Goal: Task Accomplishment & Management: Manage account settings

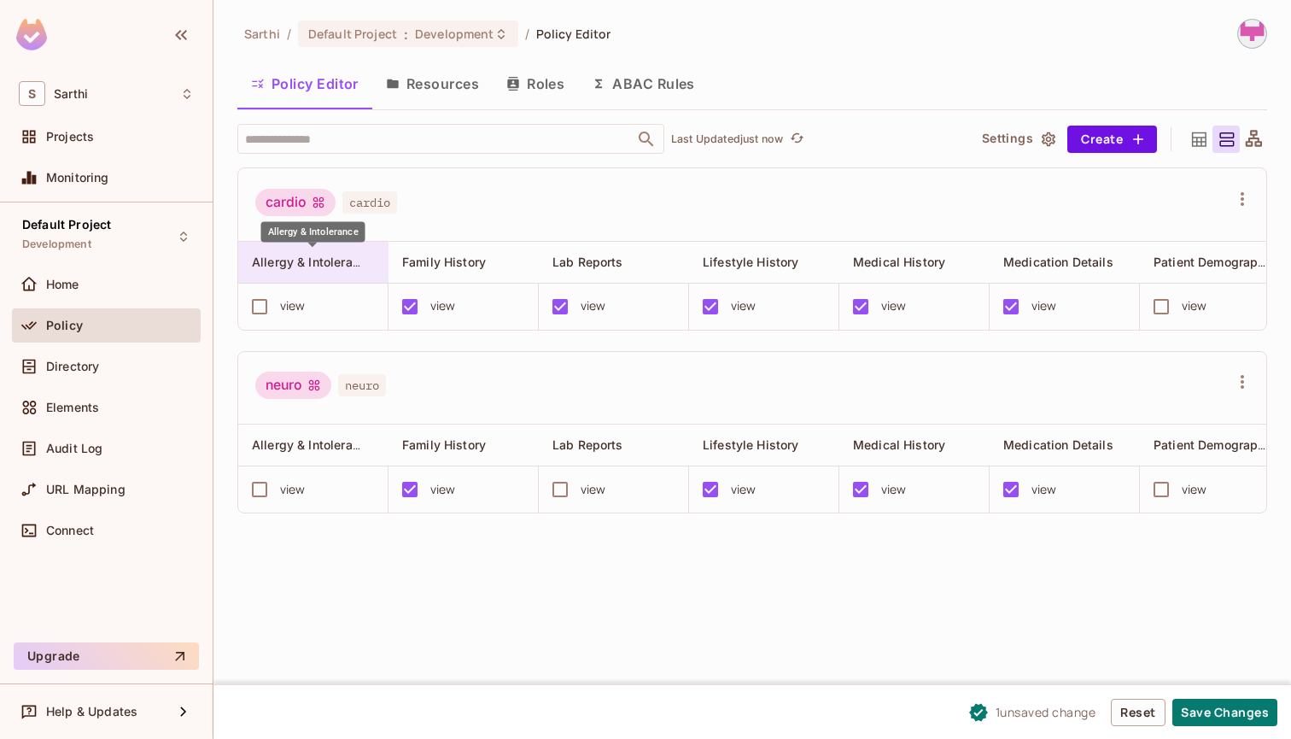
click at [330, 261] on span "Allergy & Intolerance" at bounding box center [312, 262] width 121 height 16
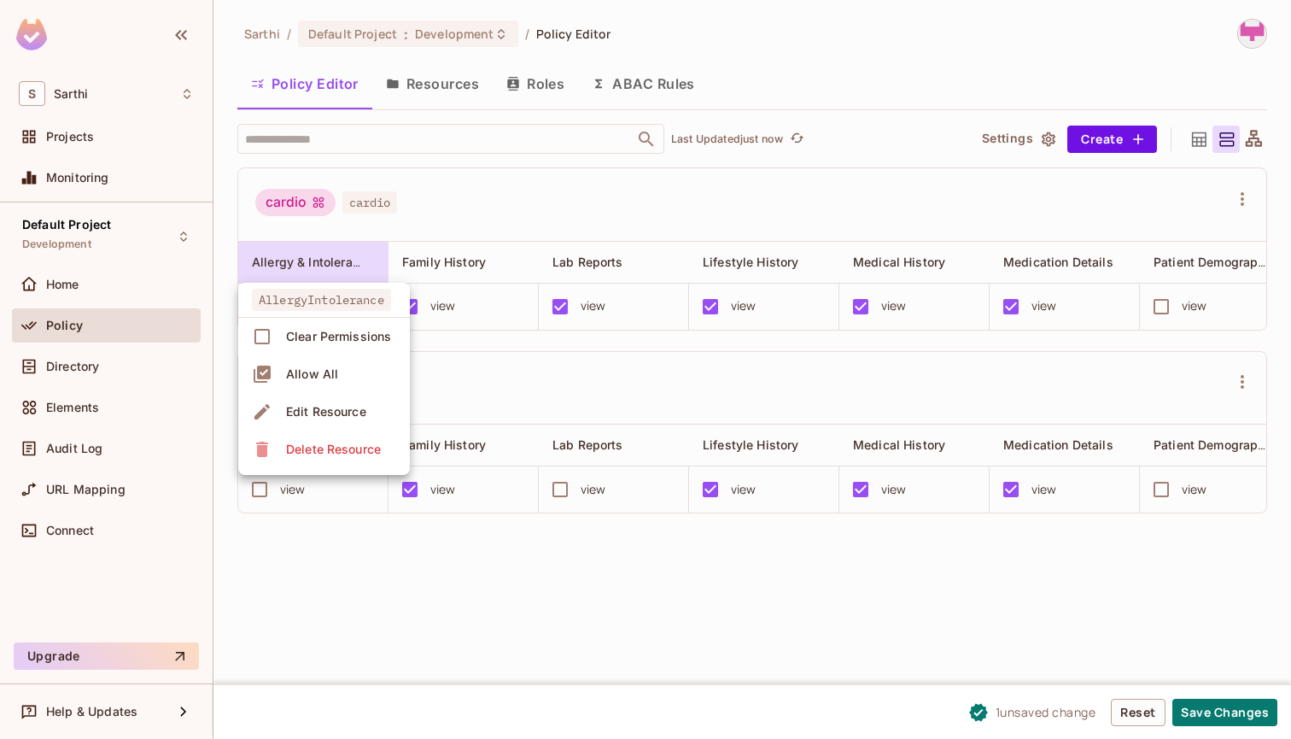
click at [330, 444] on div "Delete Resource" at bounding box center [333, 449] width 95 height 17
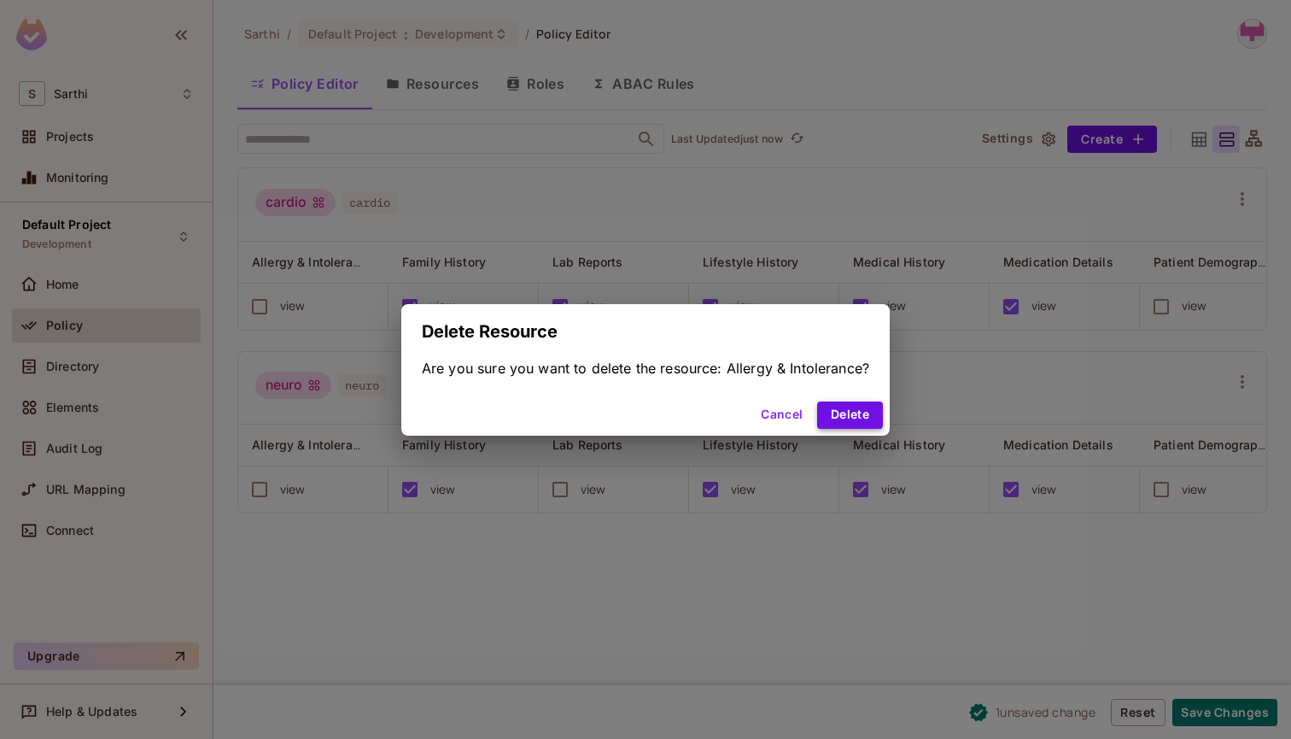
click at [844, 413] on button "Delete" at bounding box center [850, 414] width 66 height 27
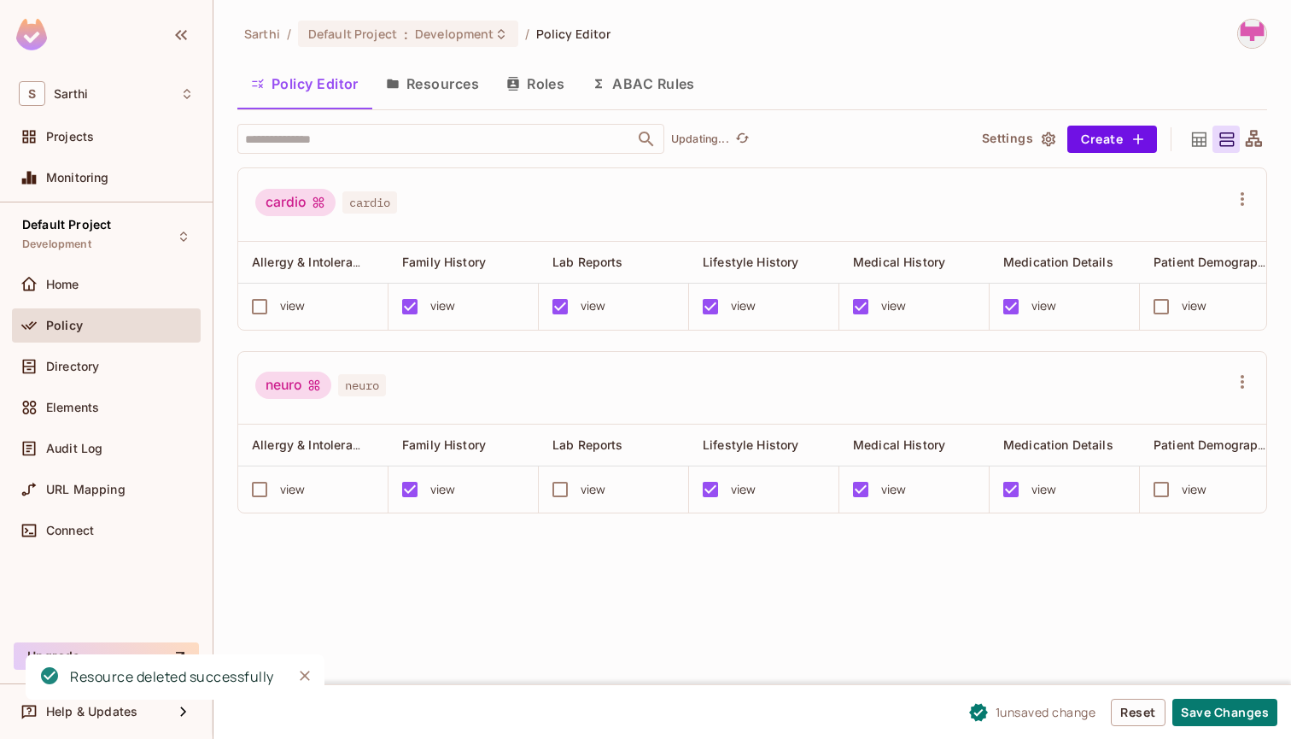
click at [294, 264] on span "Allergy & Intolerance" at bounding box center [312, 262] width 121 height 16
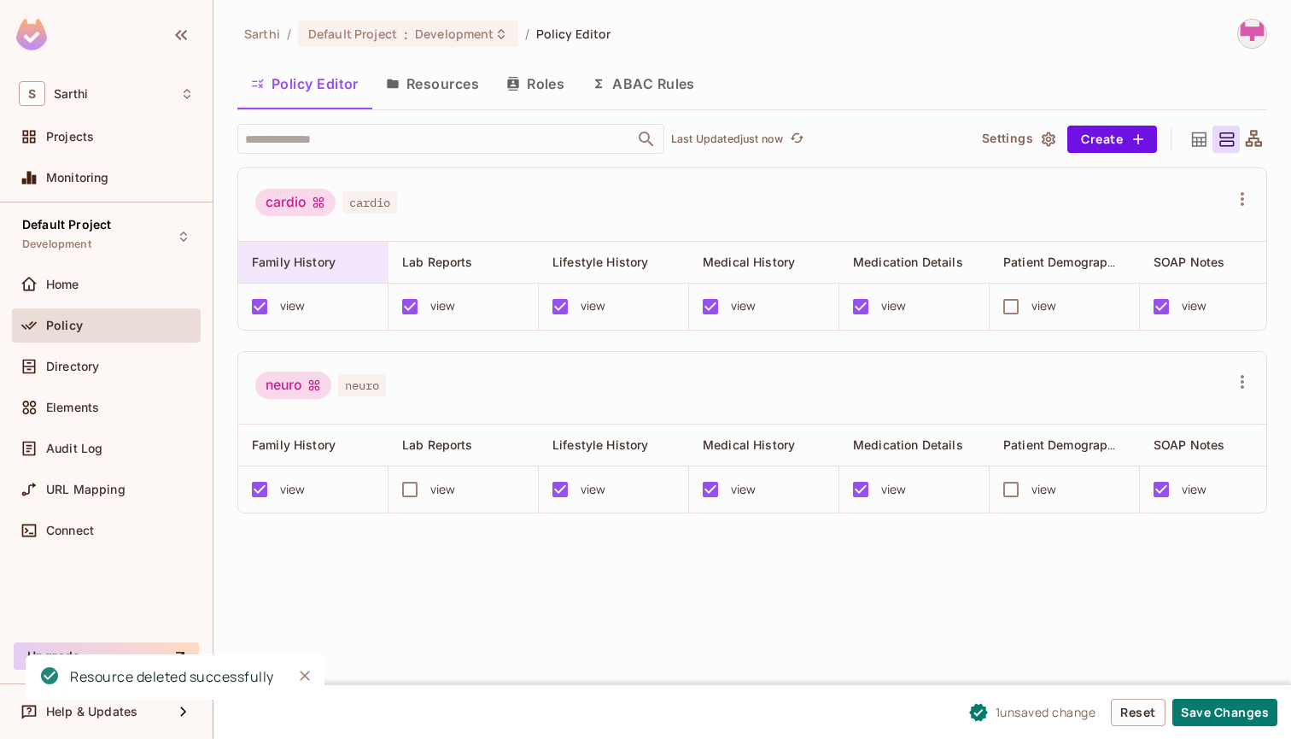
click at [319, 266] on span "Family History" at bounding box center [294, 261] width 84 height 15
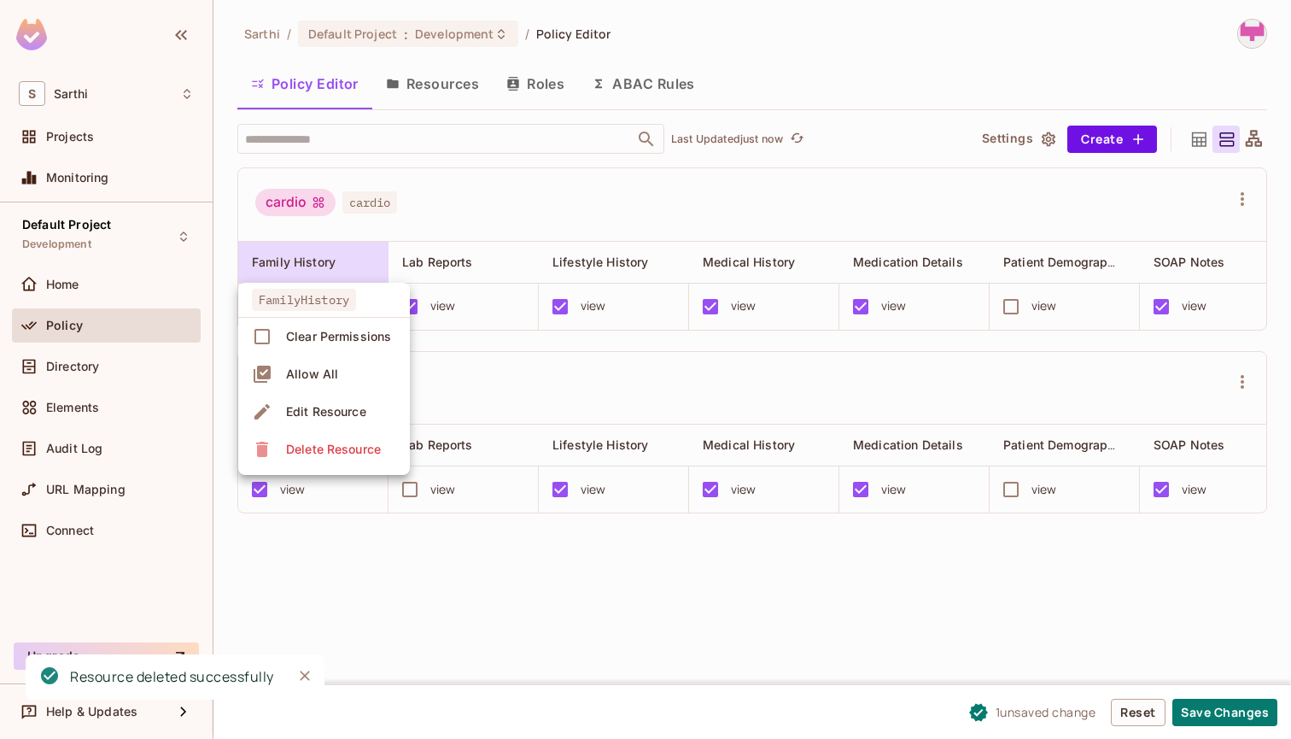
click at [320, 447] on div "Delete Resource" at bounding box center [333, 449] width 95 height 17
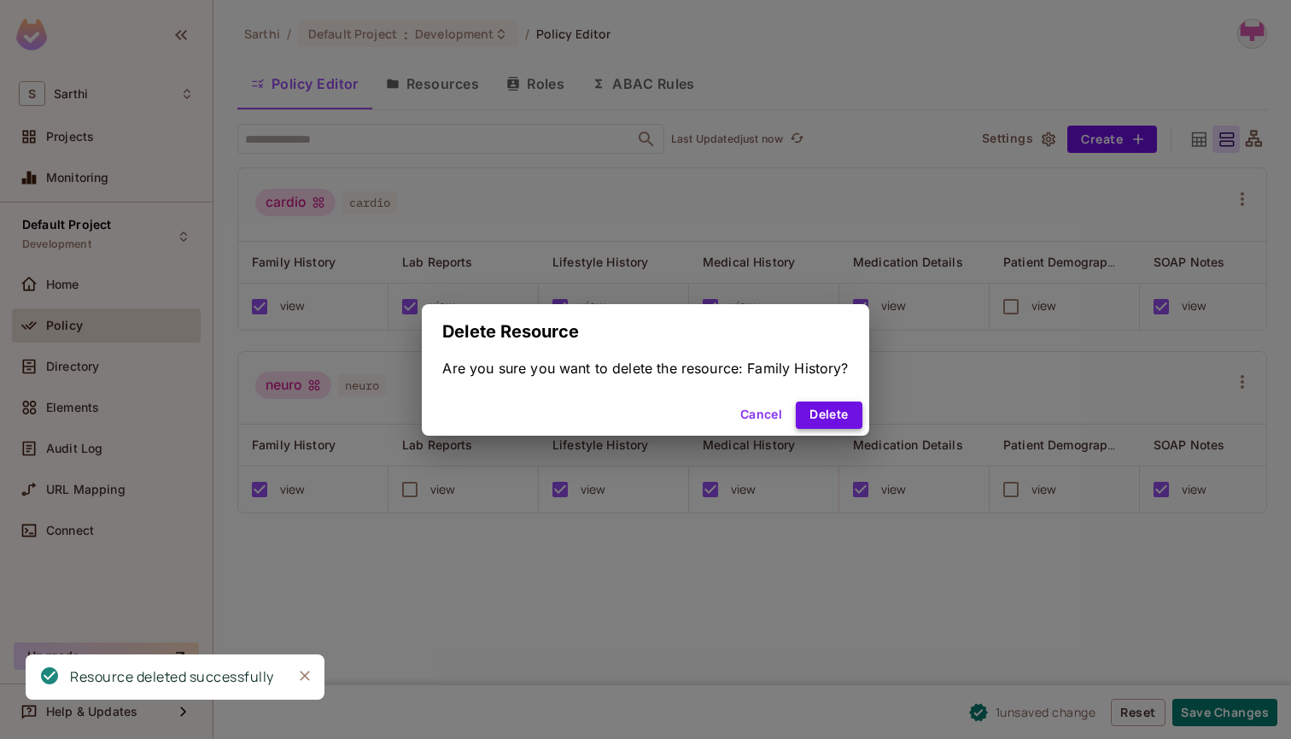
click at [833, 414] on button "Delete" at bounding box center [829, 414] width 66 height 27
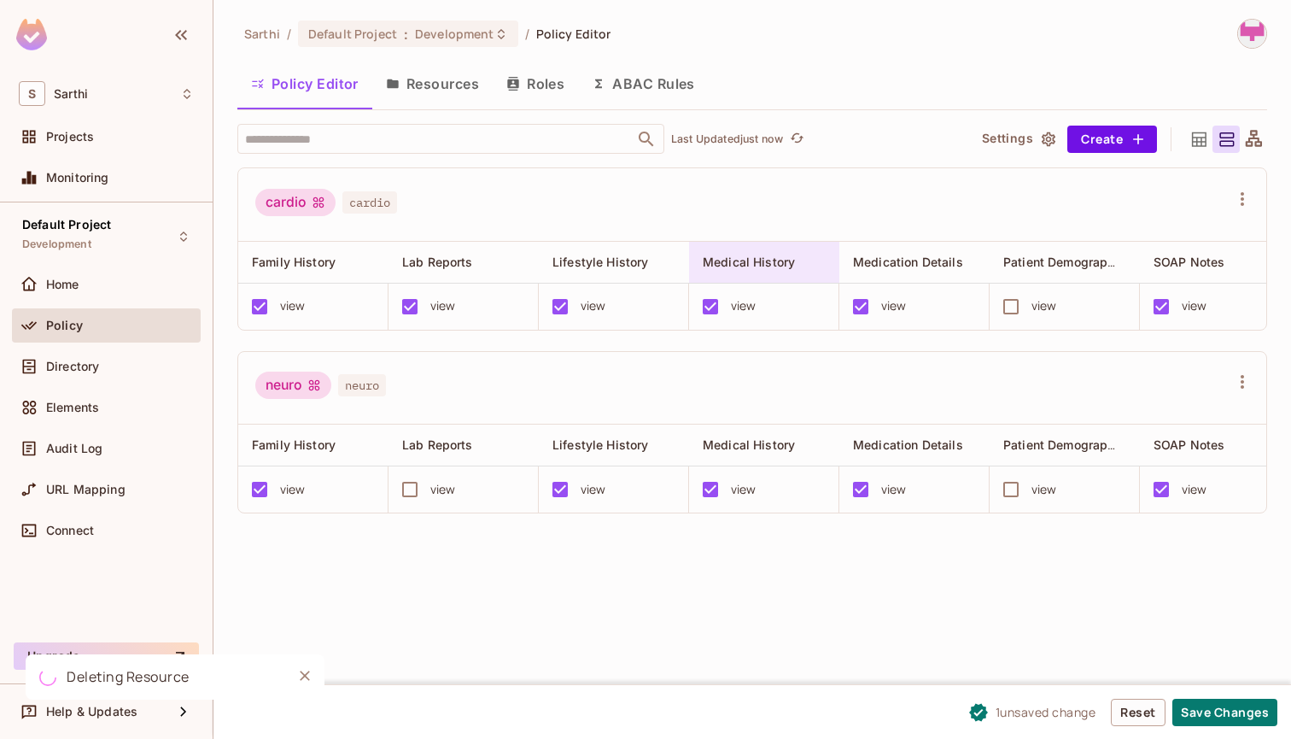
click at [785, 264] on span "Medical History" at bounding box center [749, 261] width 92 height 15
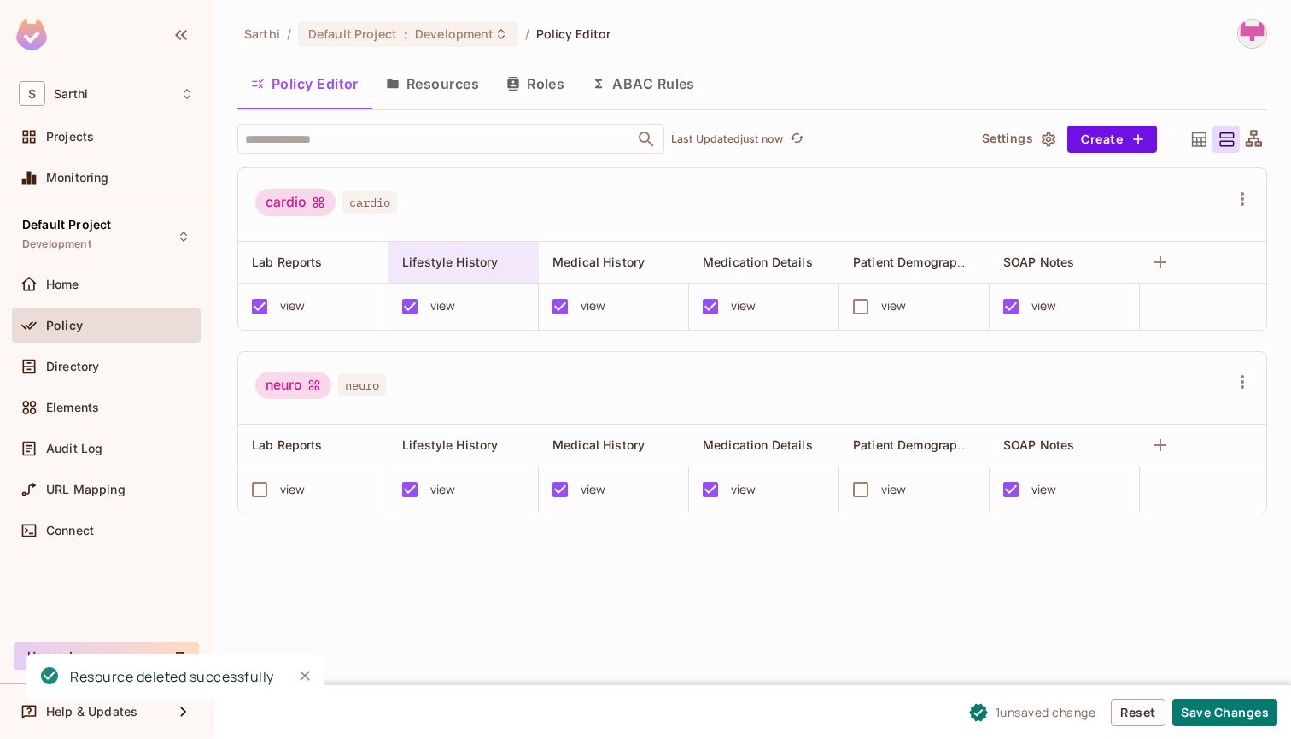
click at [511, 264] on div "Lifestyle History" at bounding box center [458, 262] width 113 height 17
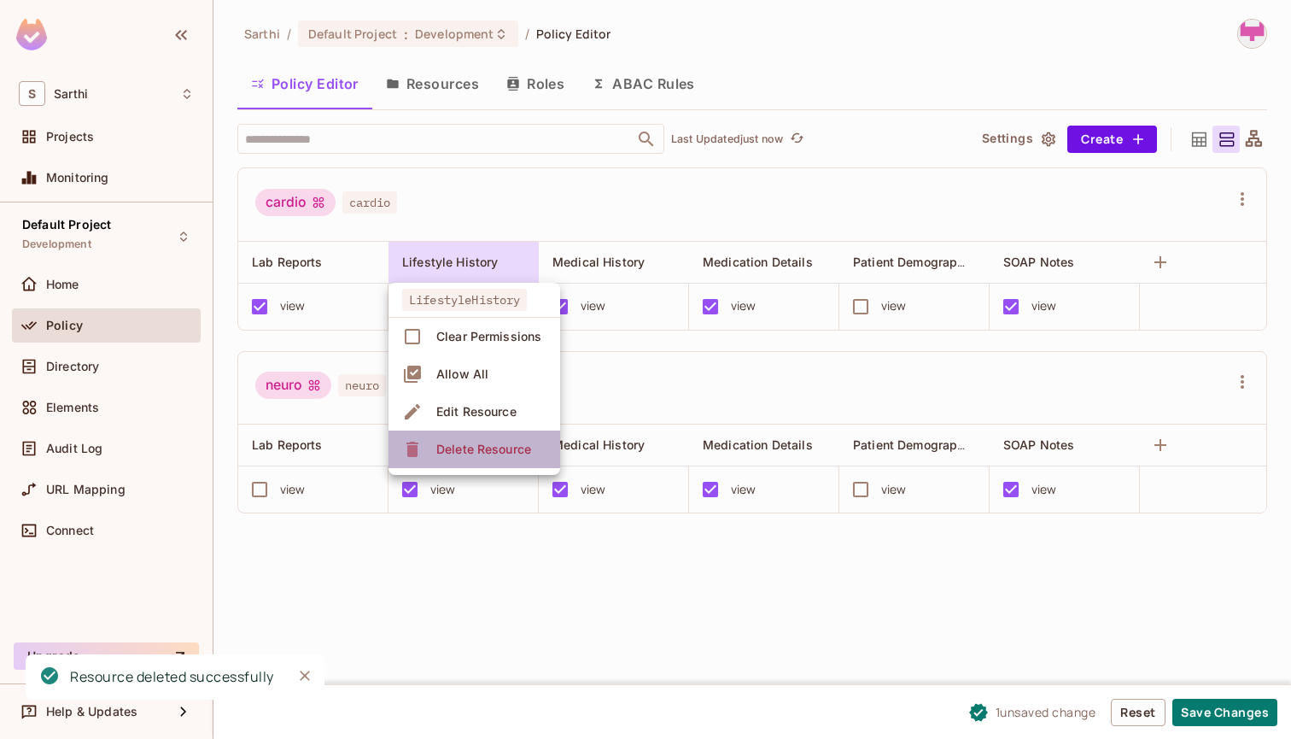
click at [516, 459] on span "Delete Resource" at bounding box center [483, 449] width 105 height 27
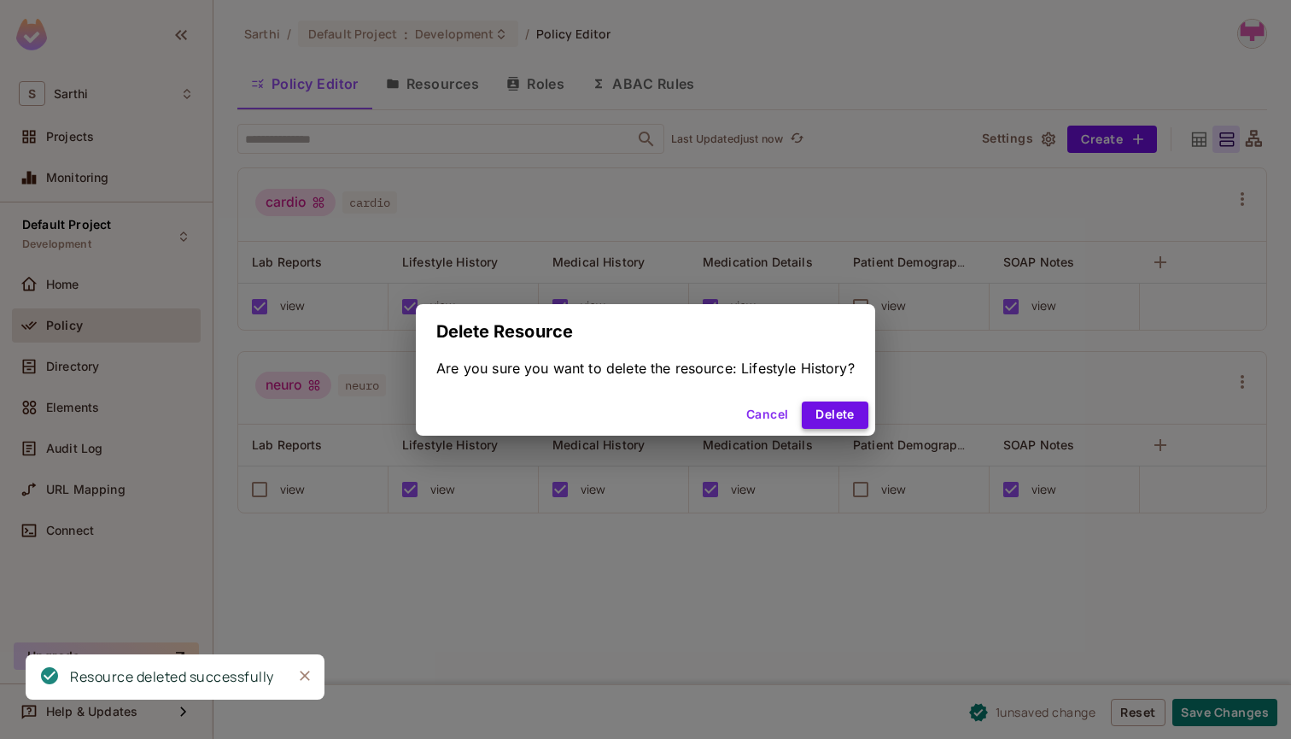
click at [826, 406] on button "Delete" at bounding box center [835, 414] width 66 height 27
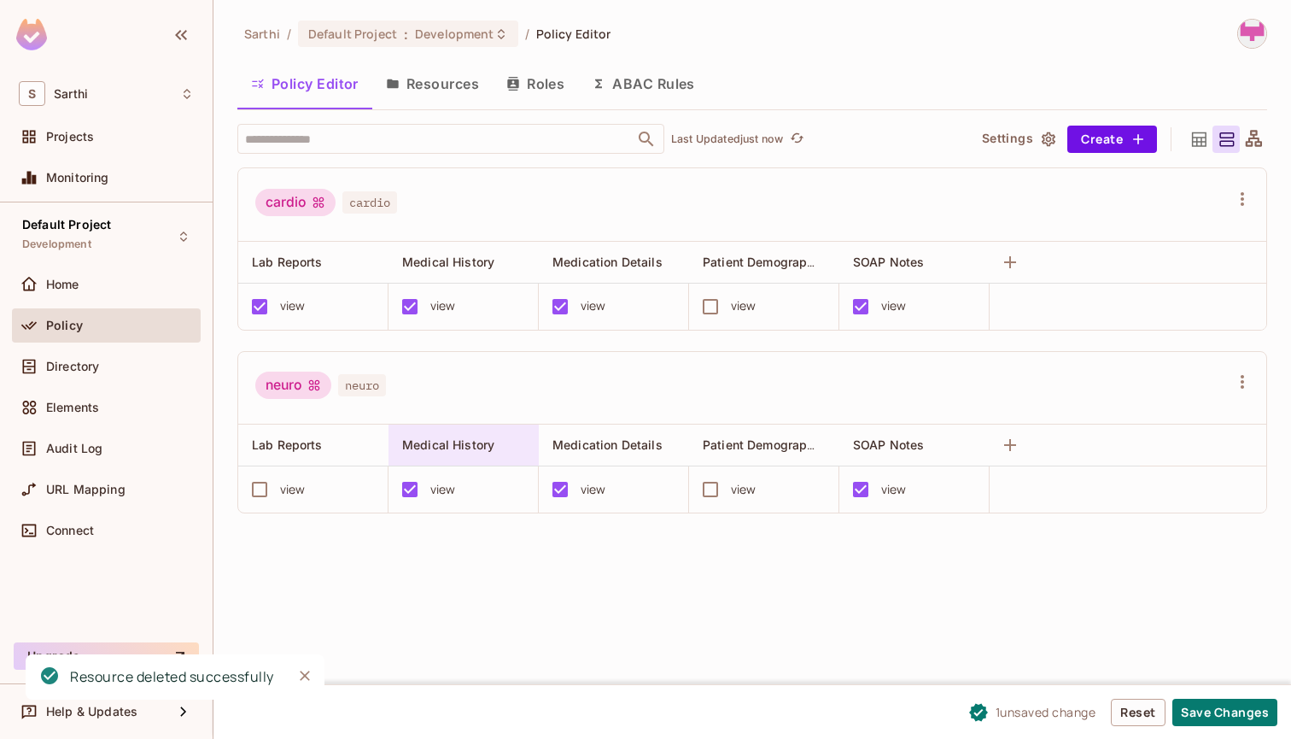
click at [491, 437] on span "Medical History" at bounding box center [448, 444] width 92 height 15
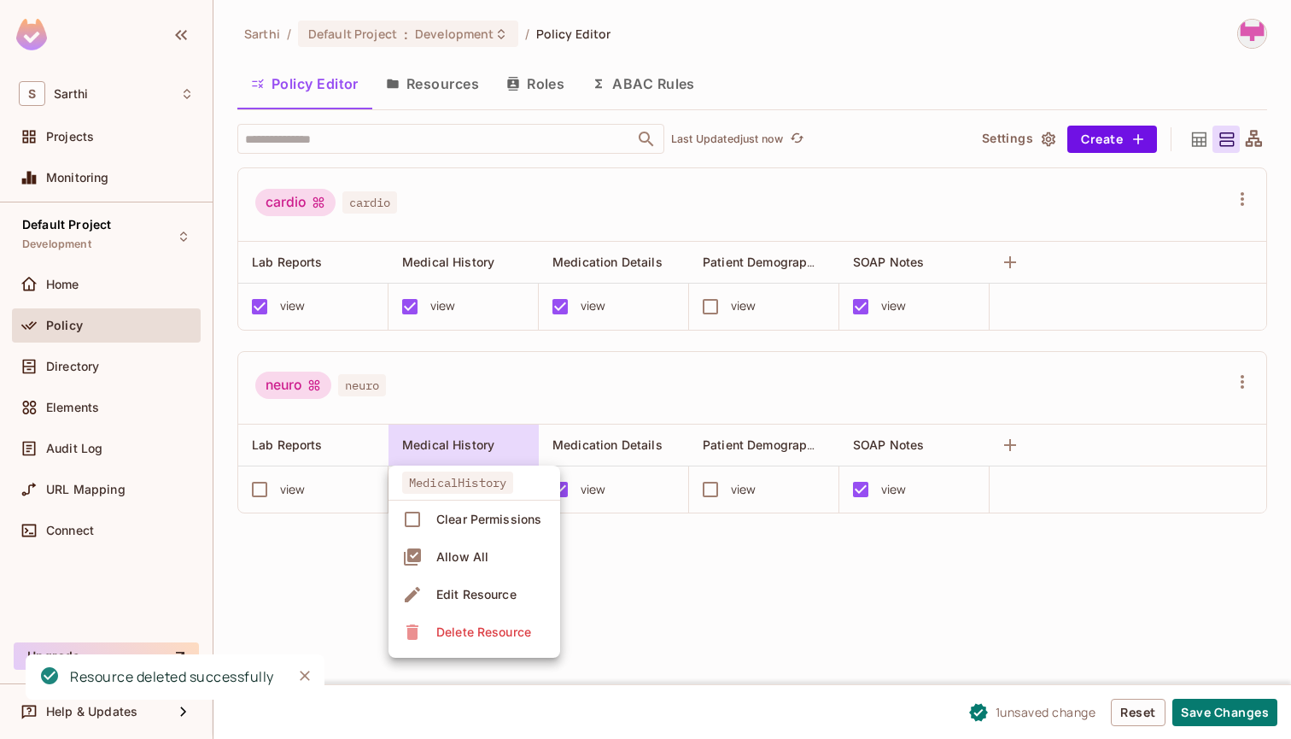
click at [480, 628] on div "Delete Resource" at bounding box center [483, 631] width 95 height 17
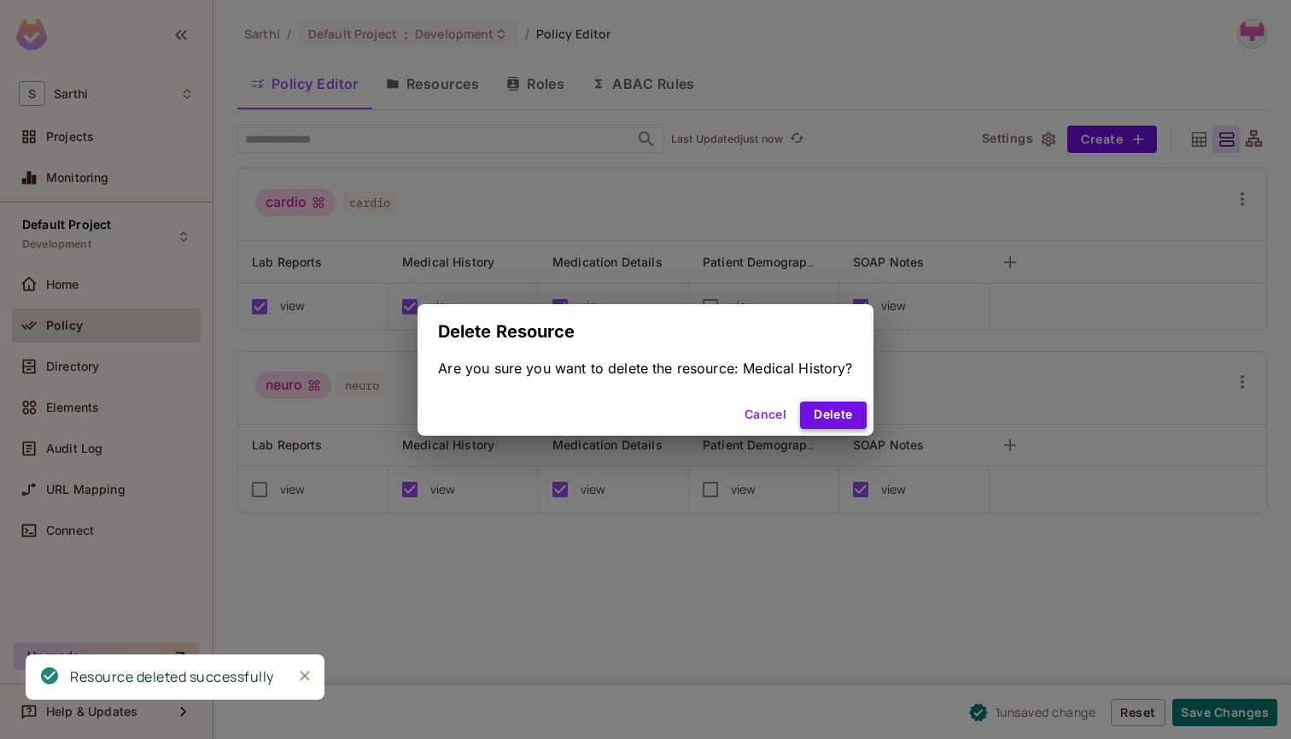
click at [842, 410] on button "Delete" at bounding box center [833, 414] width 66 height 27
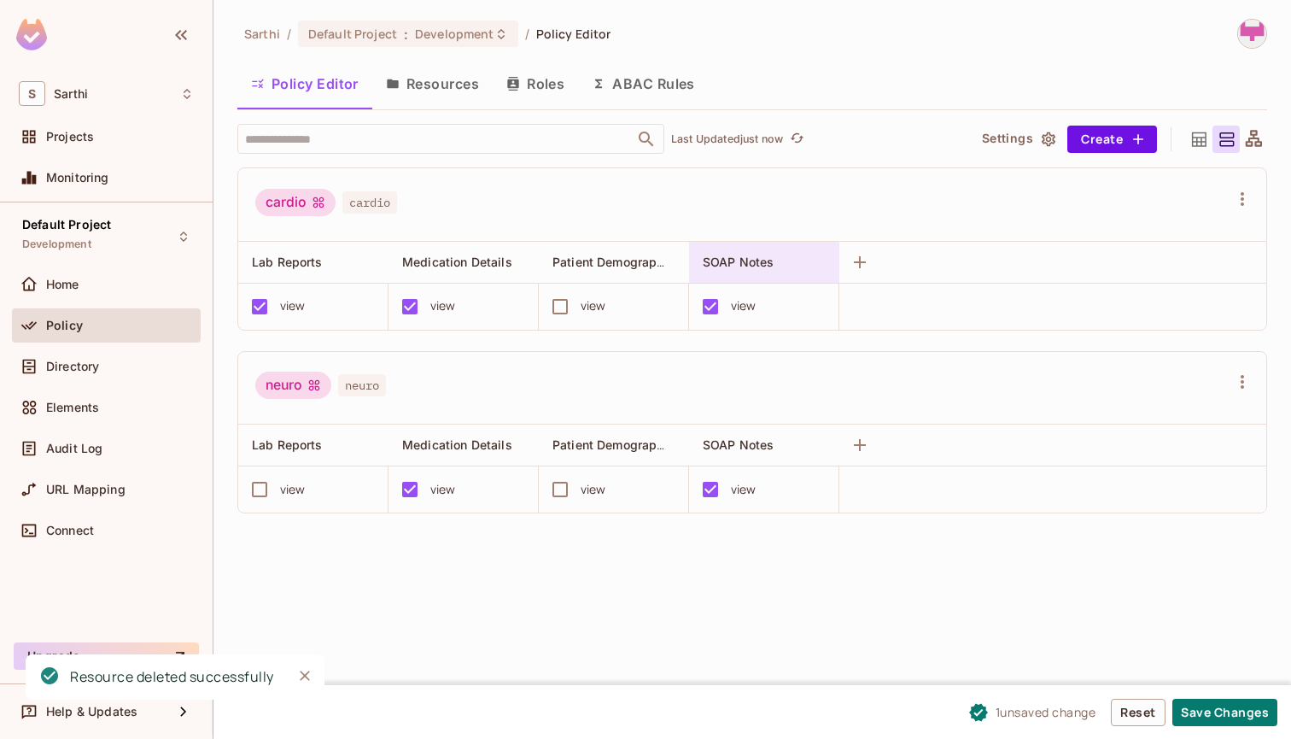
click at [768, 245] on div "SOAP Notes" at bounding box center [764, 262] width 150 height 41
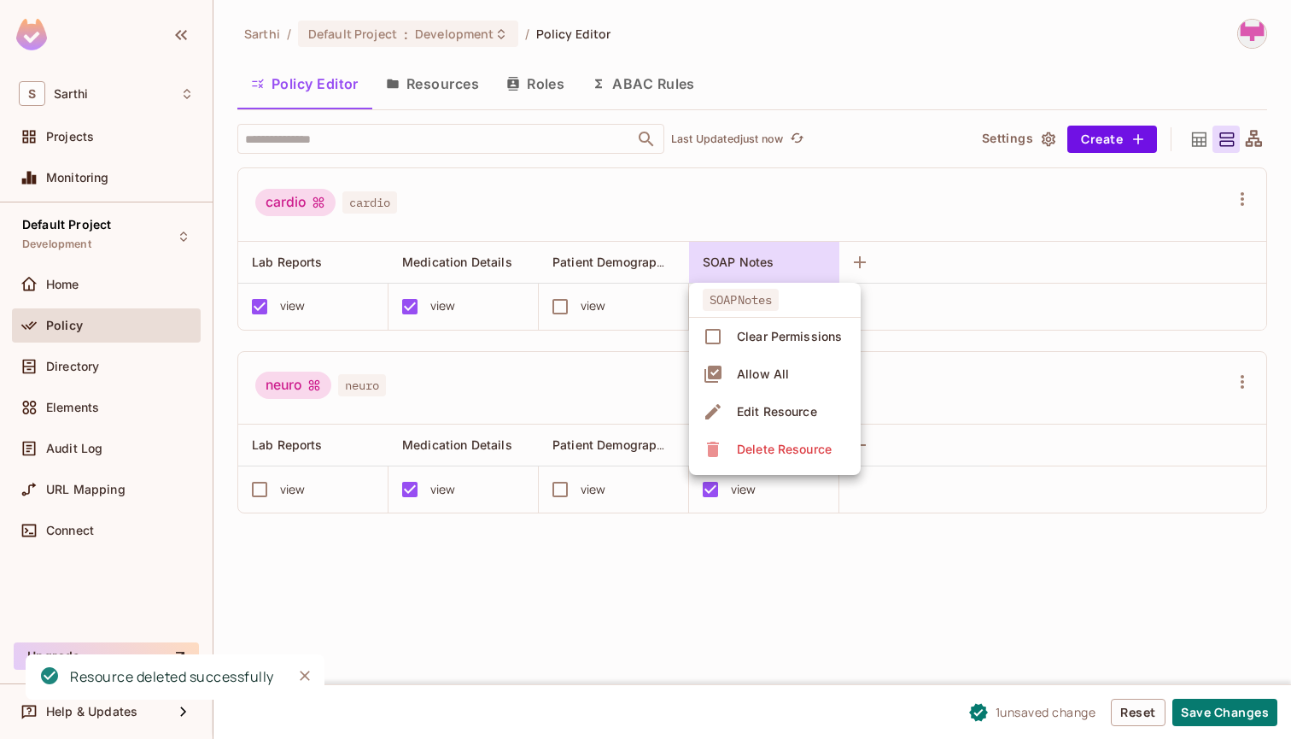
click at [797, 439] on span "Delete Resource" at bounding box center [784, 449] width 105 height 27
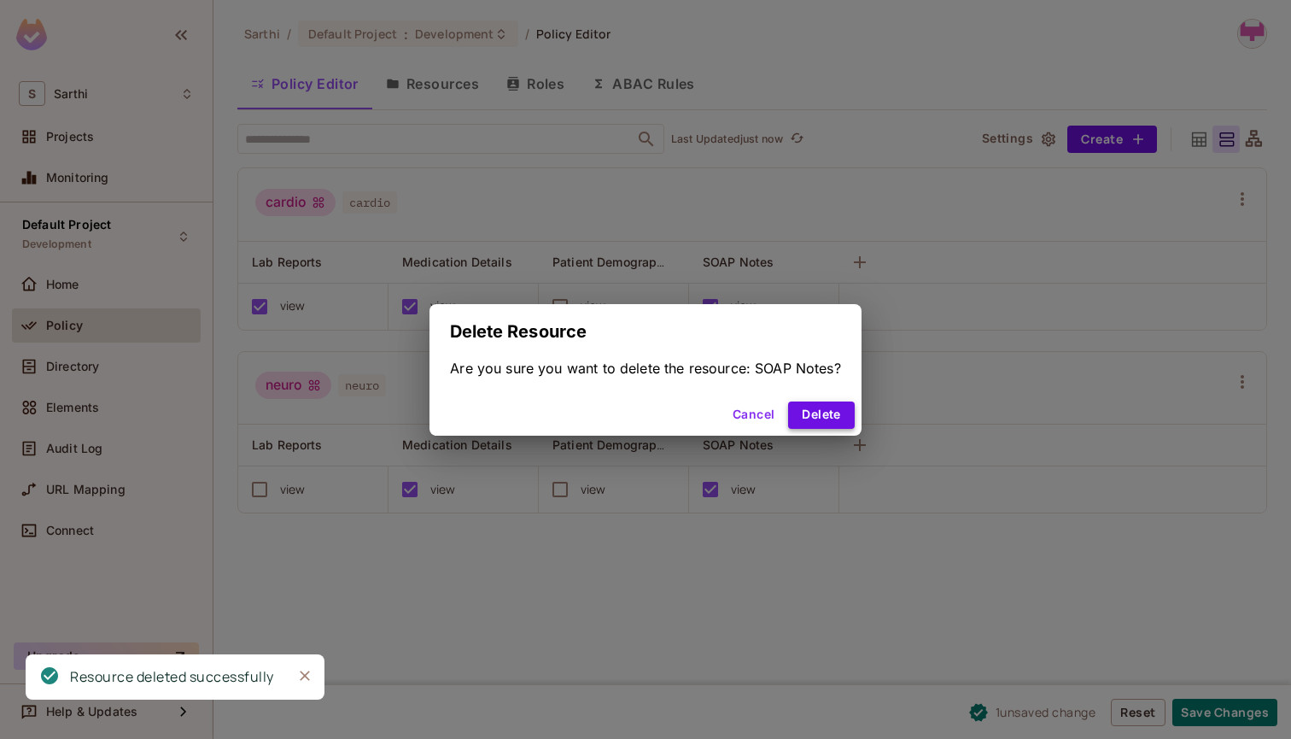
click at [834, 413] on button "Delete" at bounding box center [821, 414] width 66 height 27
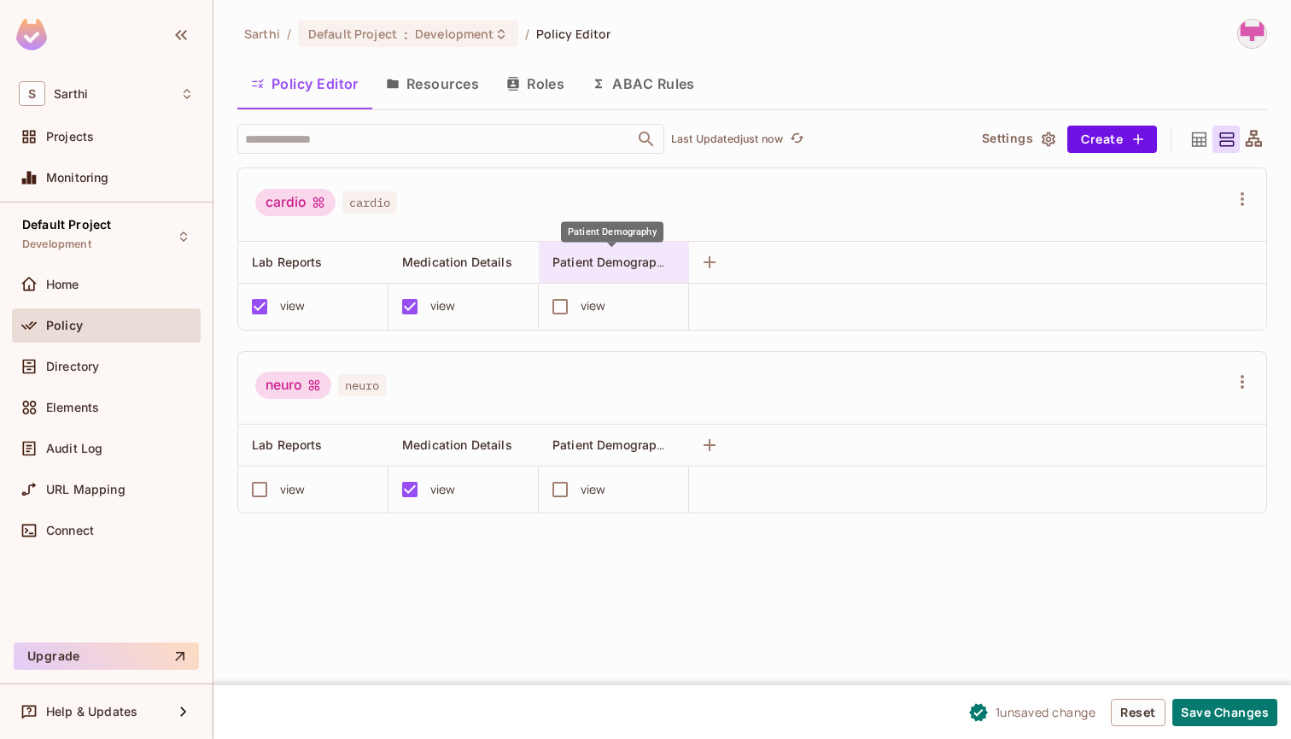
click at [624, 261] on span "Patient Demography" at bounding box center [611, 262] width 119 height 16
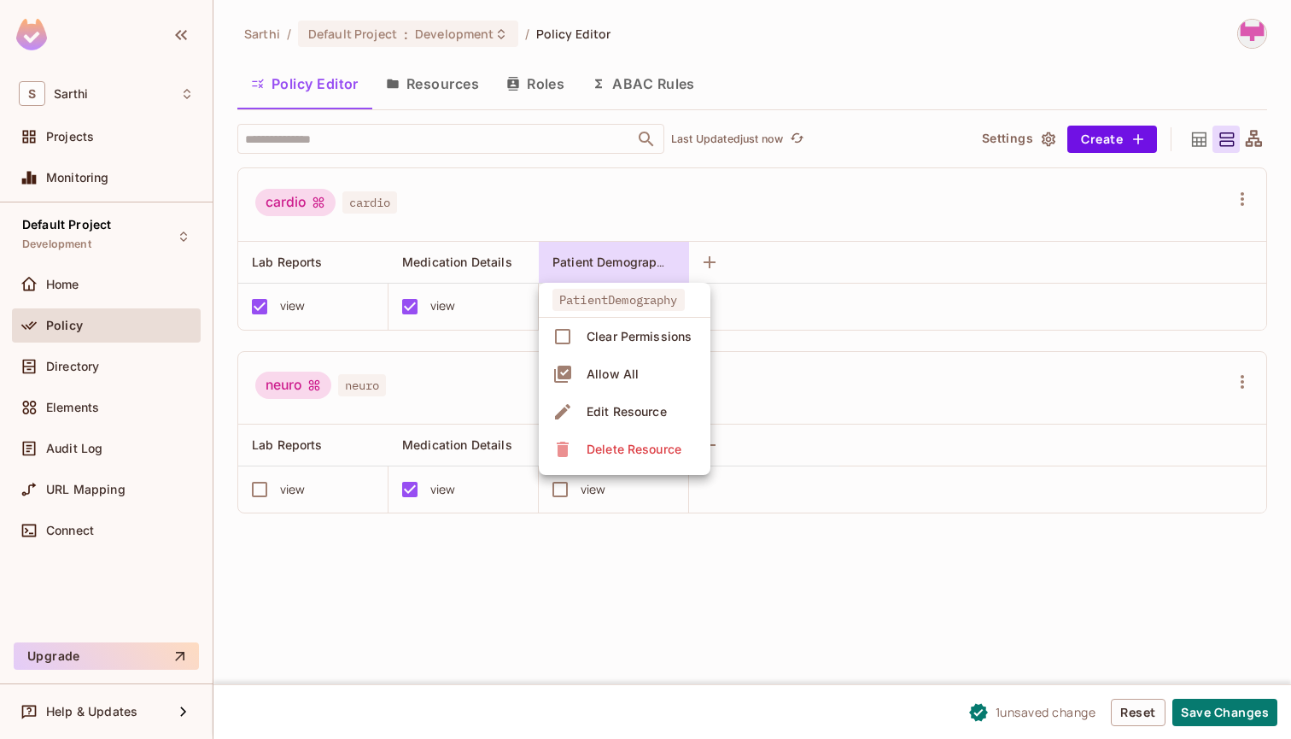
click at [612, 444] on div "Delete Resource" at bounding box center [634, 449] width 95 height 17
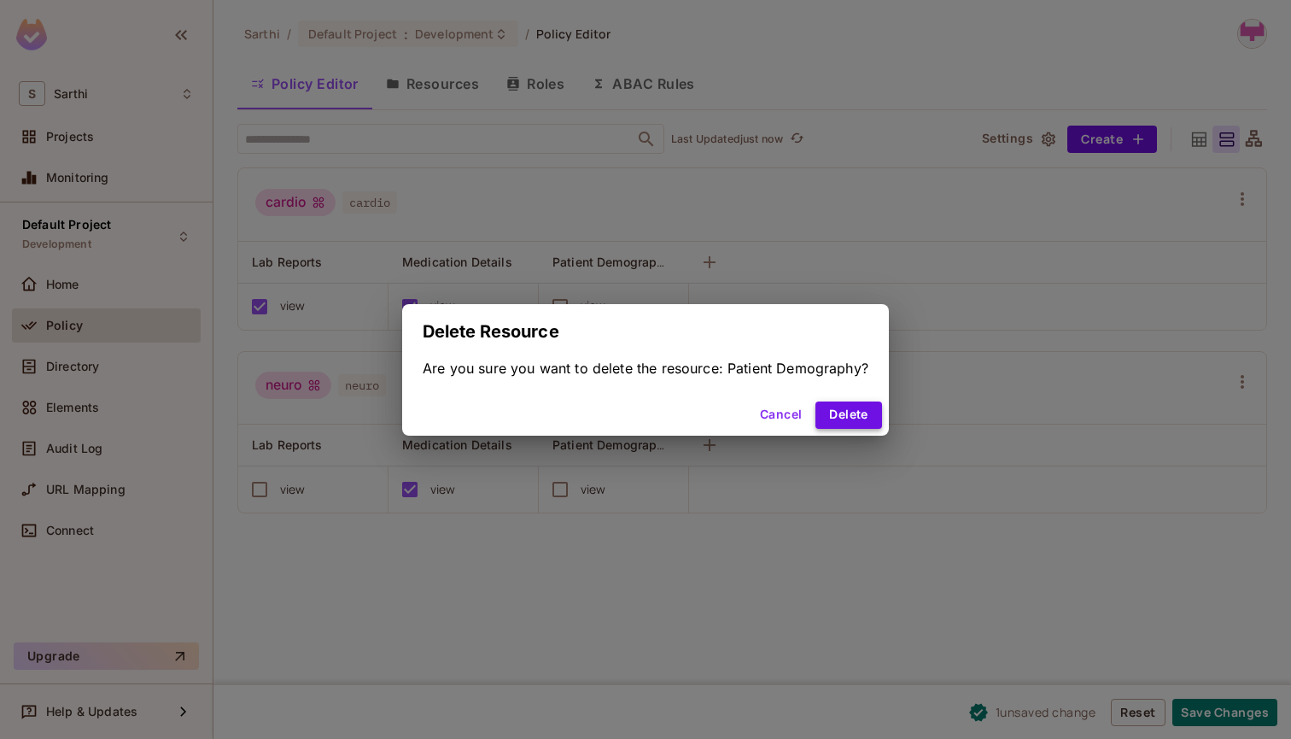
click at [849, 405] on button "Delete" at bounding box center [848, 414] width 66 height 27
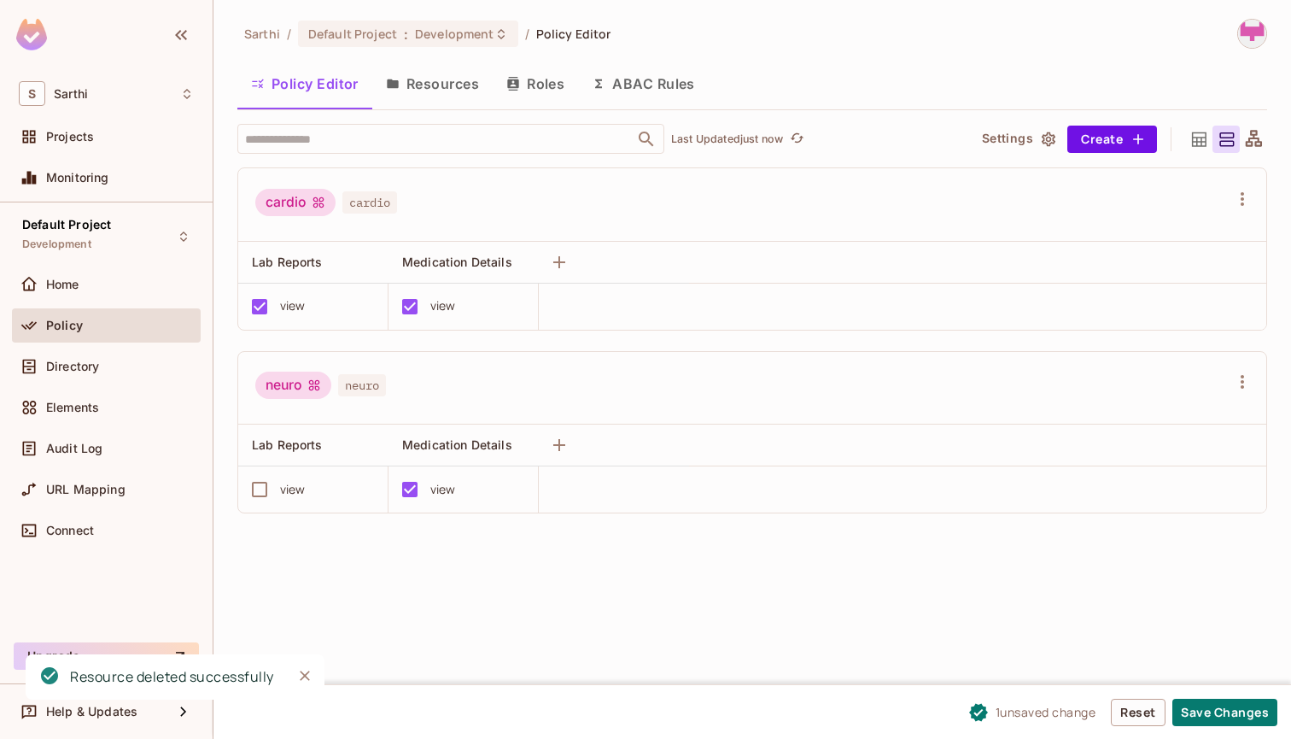
click at [487, 257] on span "Medication Details" at bounding box center [457, 261] width 110 height 15
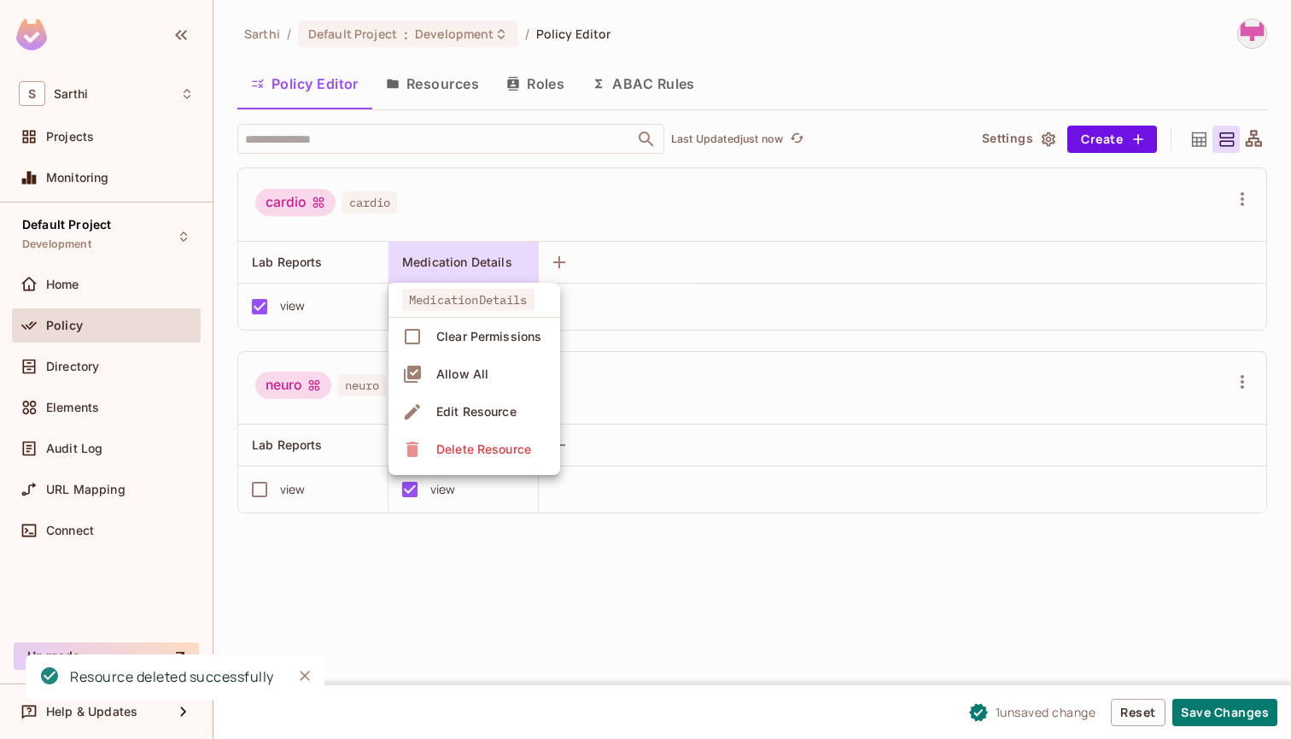
click at [508, 447] on div "Delete Resource" at bounding box center [483, 449] width 95 height 17
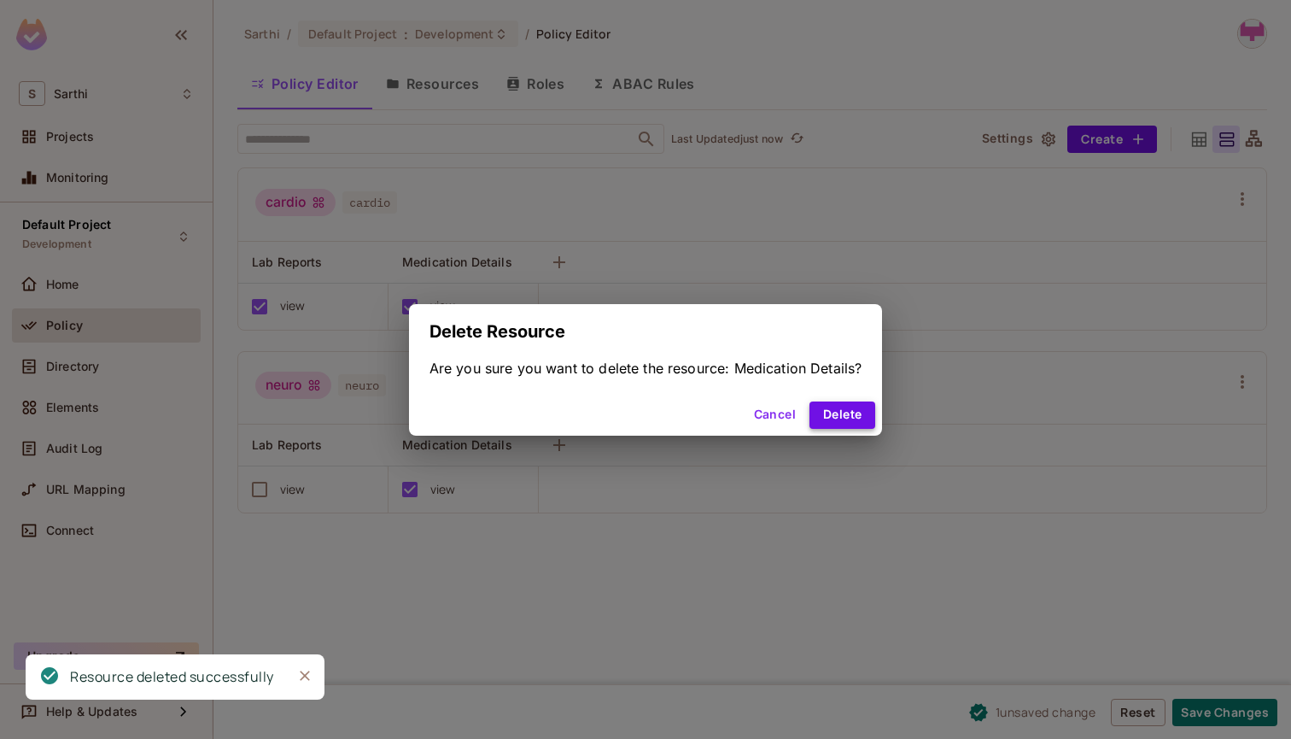
click at [818, 413] on button "Delete" at bounding box center [843, 414] width 66 height 27
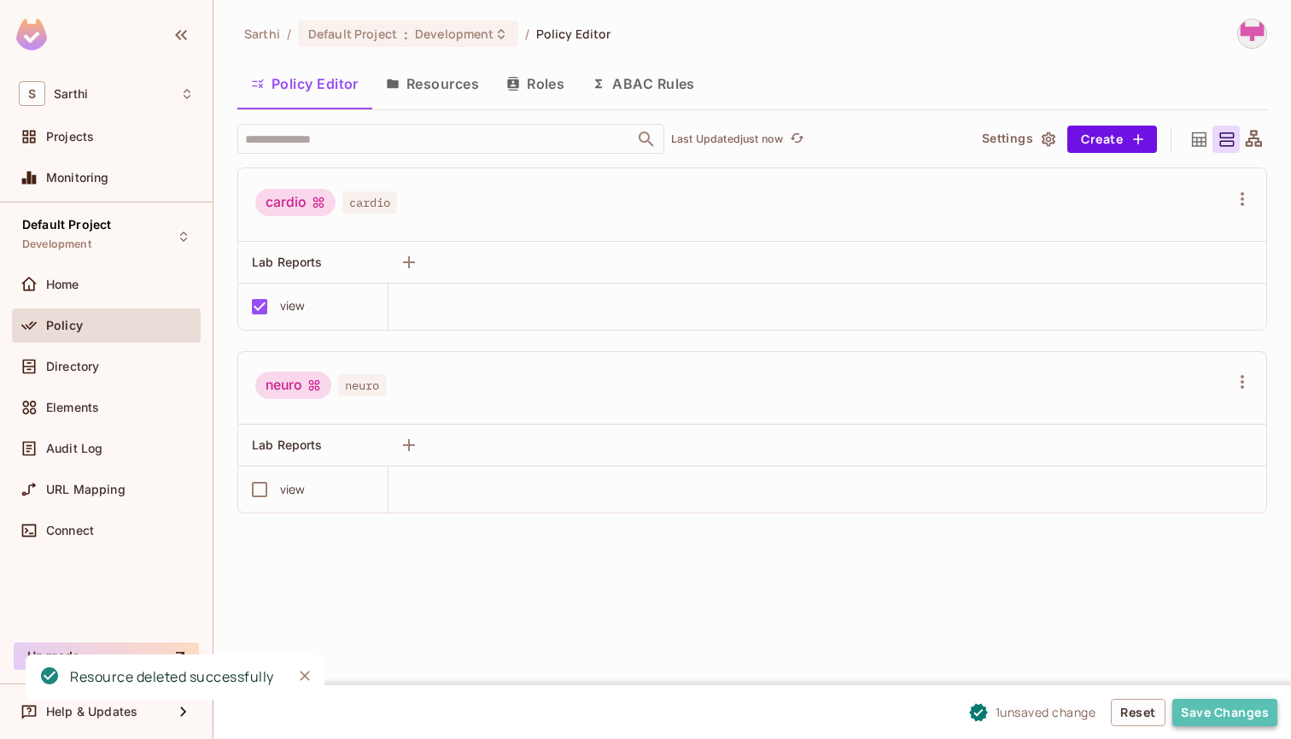
click at [1219, 716] on button "Save Changes" at bounding box center [1224, 712] width 105 height 27
